Goal: Task Accomplishment & Management: Manage account settings

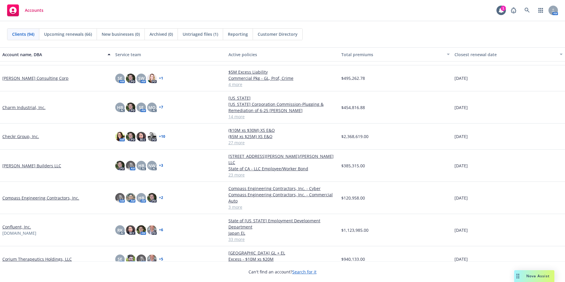
scroll to position [177, 0]
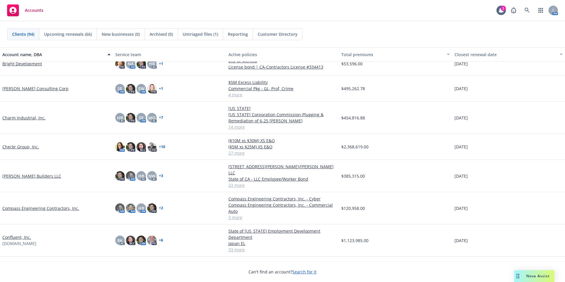
click at [19, 89] on link "[PERSON_NAME] Consulting Corp" at bounding box center [35, 88] width 66 height 6
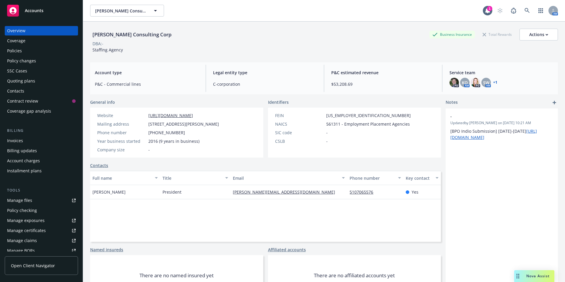
click at [16, 141] on div "Invoices" at bounding box center [15, 140] width 16 height 9
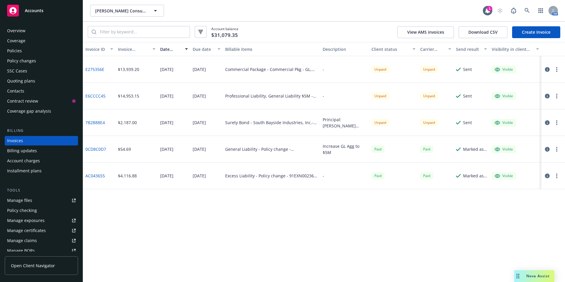
click at [24, 56] on div "Policy changes" at bounding box center [21, 60] width 29 height 9
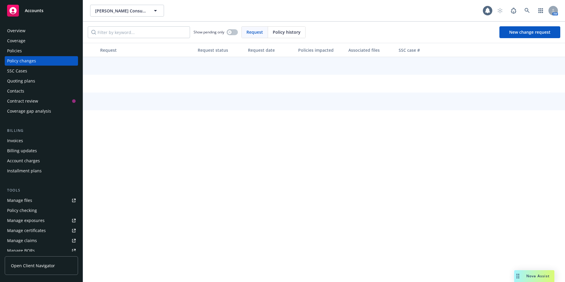
click at [13, 51] on div "Policies" at bounding box center [14, 50] width 15 height 9
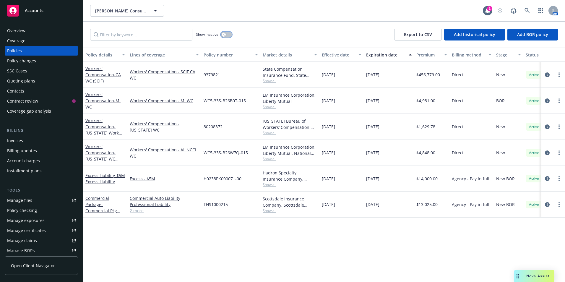
click at [224, 36] on div "button" at bounding box center [223, 34] width 4 height 4
